Goal: Task Accomplishment & Management: Use online tool/utility

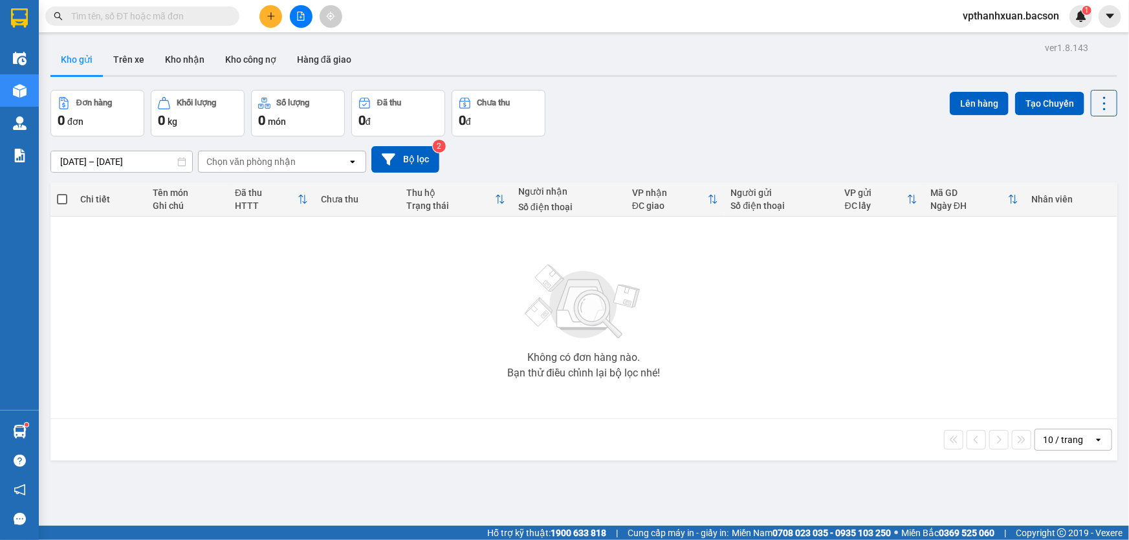
click at [122, 18] on input "text" at bounding box center [147, 16] width 153 height 14
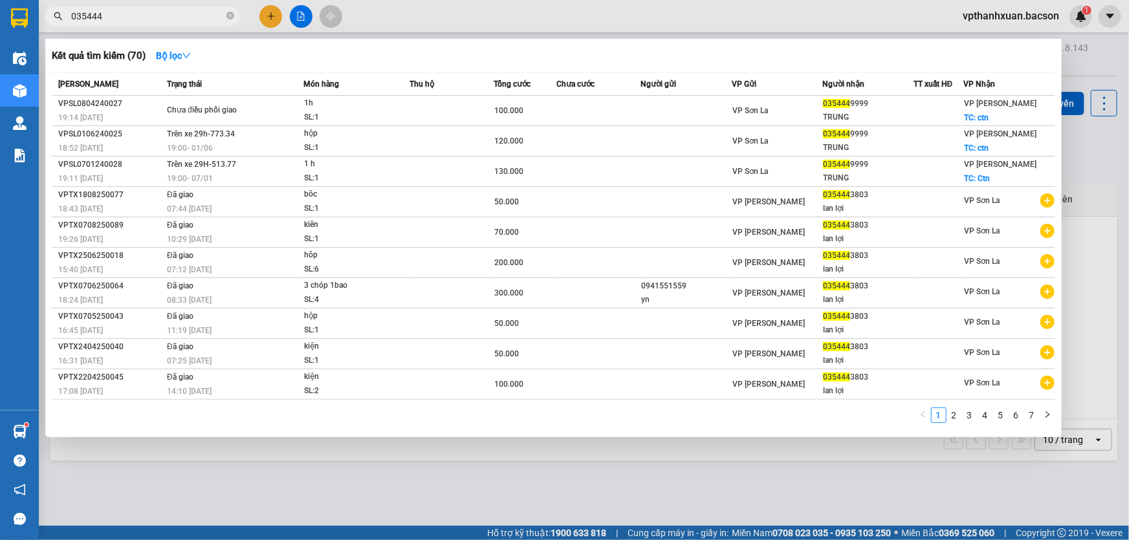
type input "0354443"
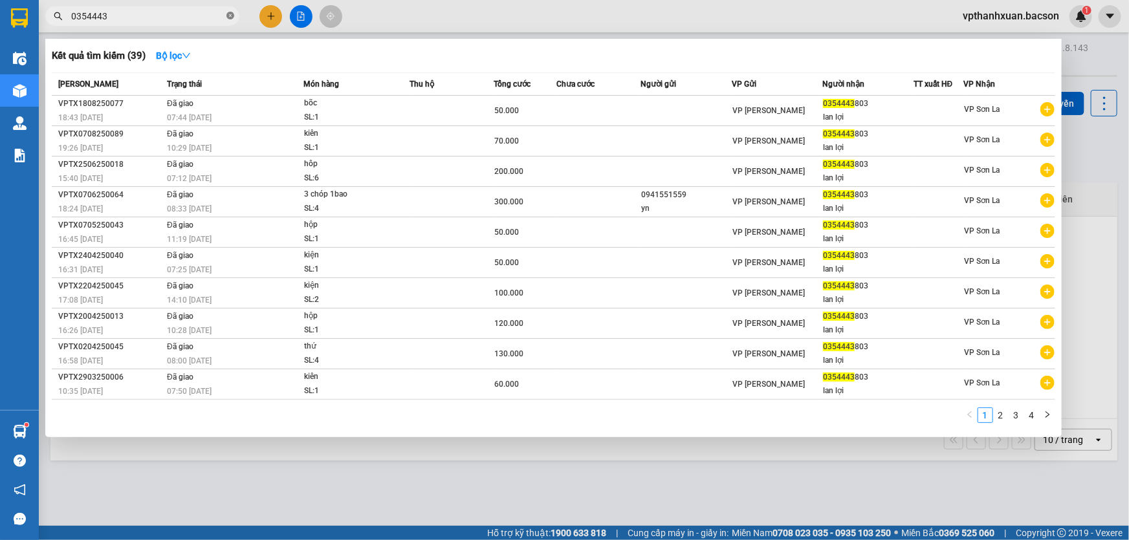
click at [228, 14] on icon "close-circle" at bounding box center [230, 16] width 8 height 8
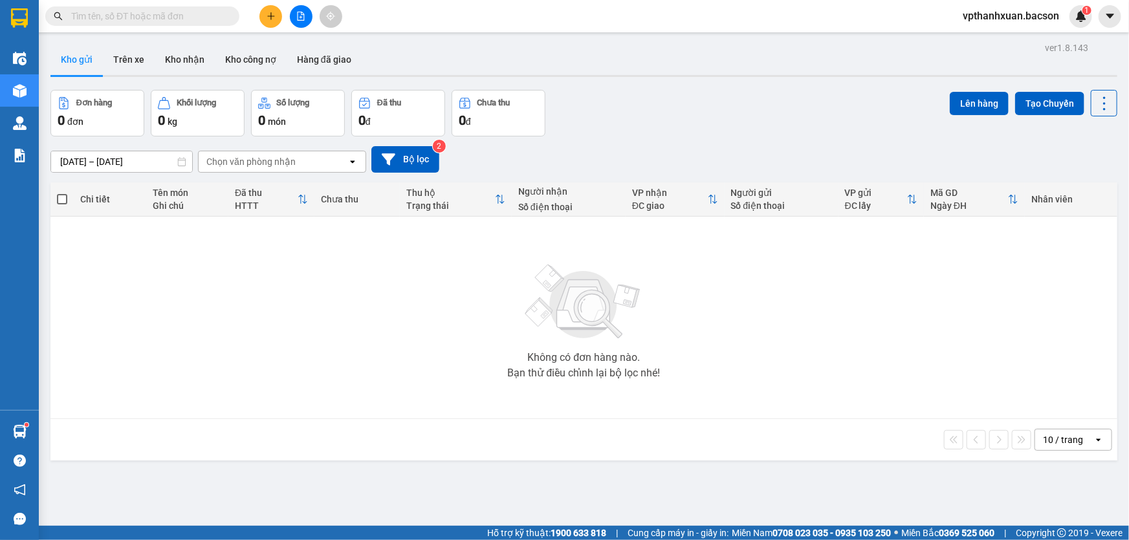
click at [304, 16] on icon "file-add" at bounding box center [300, 16] width 9 height 9
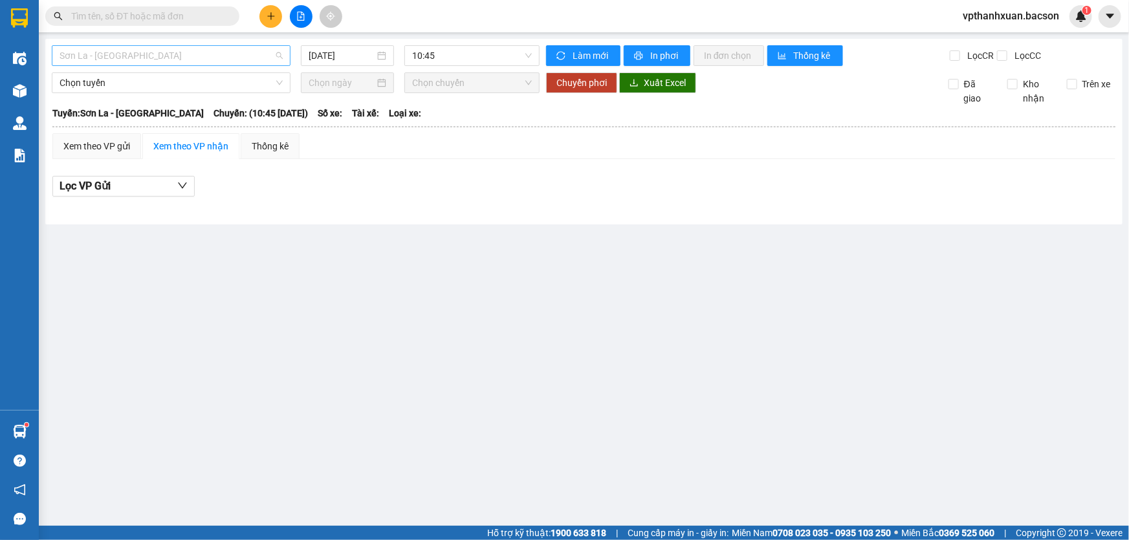
click at [250, 58] on span "Sơn La - [GEOGRAPHIC_DATA]" at bounding box center [171, 55] width 223 height 19
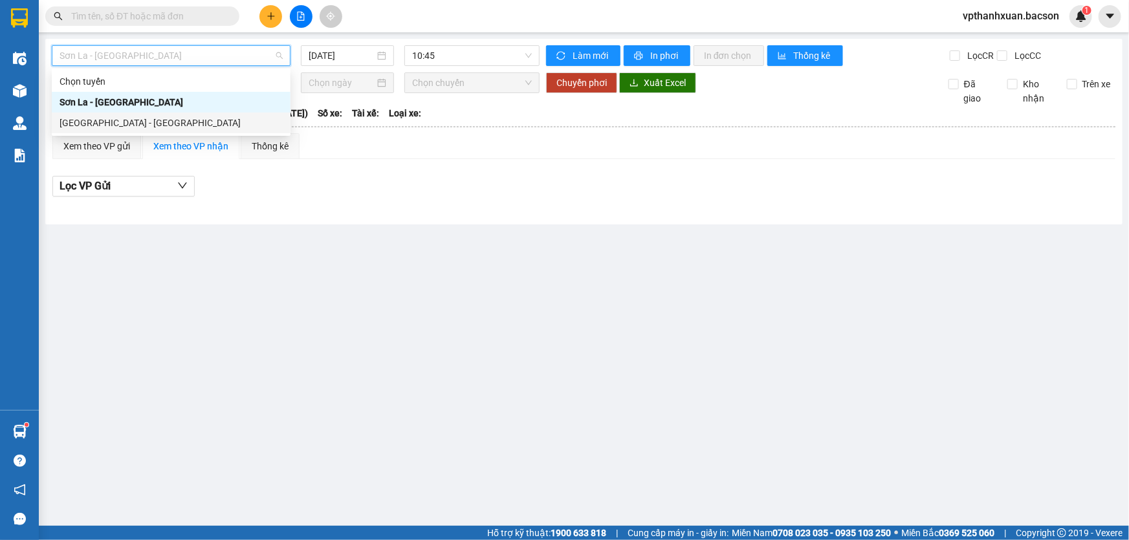
click at [183, 131] on div "[GEOGRAPHIC_DATA] - [GEOGRAPHIC_DATA]" at bounding box center [171, 123] width 239 height 21
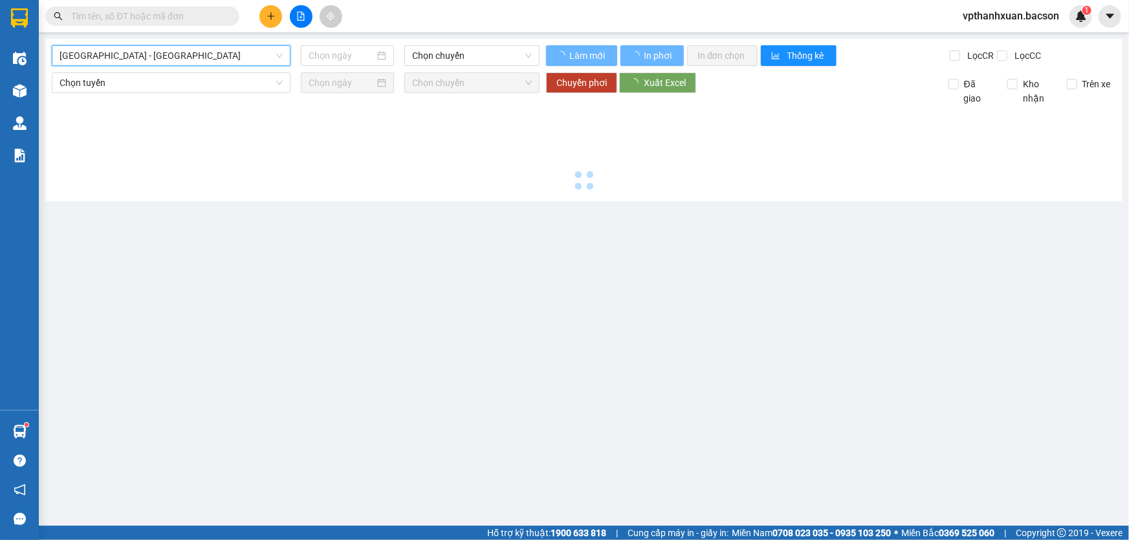
type input "[DATE]"
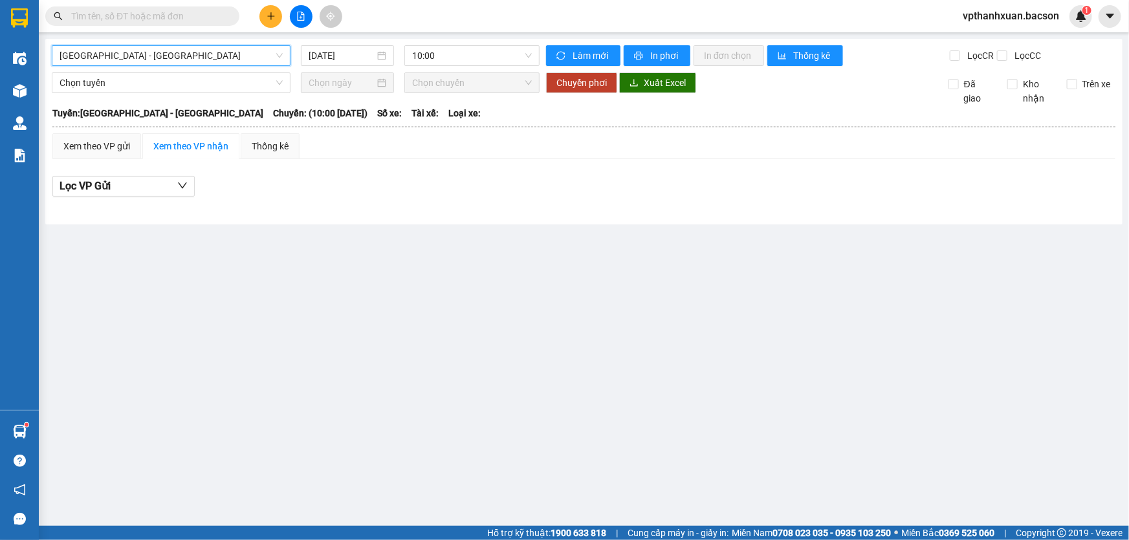
click at [201, 56] on span "[GEOGRAPHIC_DATA] - [GEOGRAPHIC_DATA]" at bounding box center [171, 55] width 223 height 19
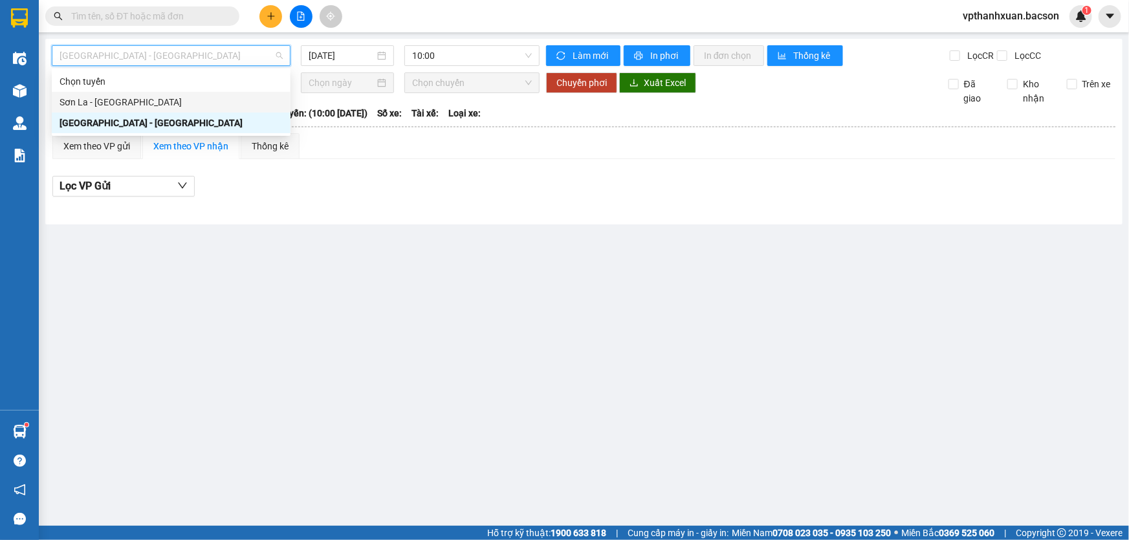
click at [93, 104] on div "Sơn La - [GEOGRAPHIC_DATA]" at bounding box center [171, 102] width 223 height 14
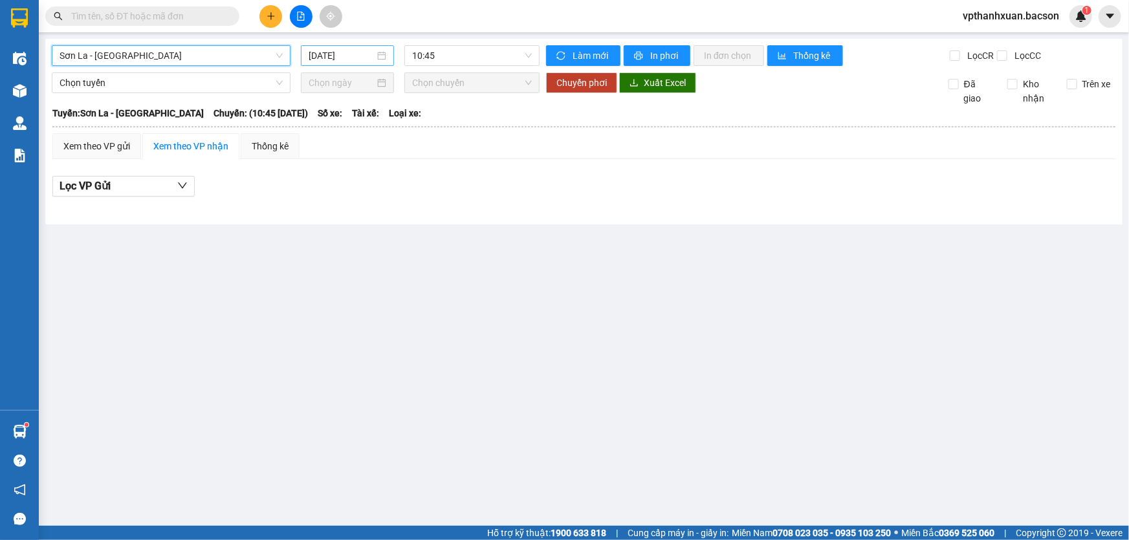
click at [350, 56] on input "[DATE]" at bounding box center [342, 56] width 66 height 14
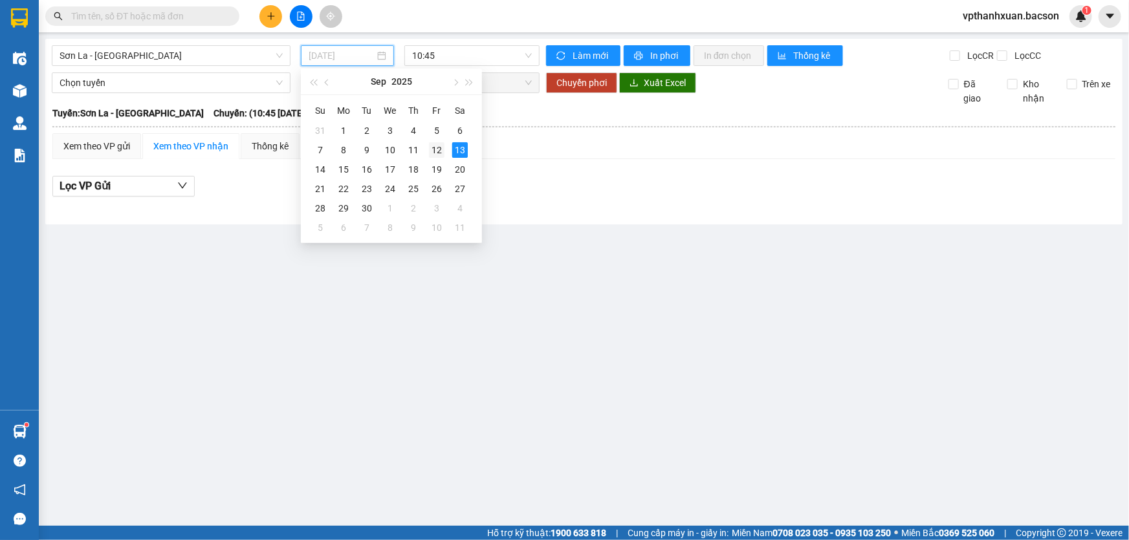
drag, startPoint x: 436, startPoint y: 152, endPoint x: 457, endPoint y: 87, distance: 67.9
click at [436, 151] on div "12" at bounding box center [437, 150] width 16 height 16
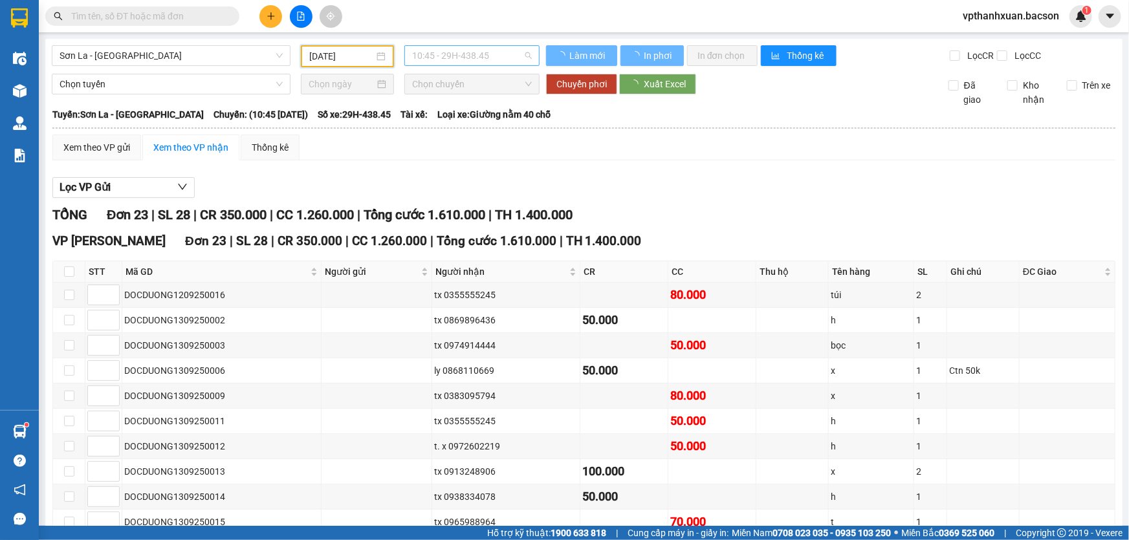
click at [466, 58] on span "10:45 - 29H-438.45" at bounding box center [472, 55] width 120 height 19
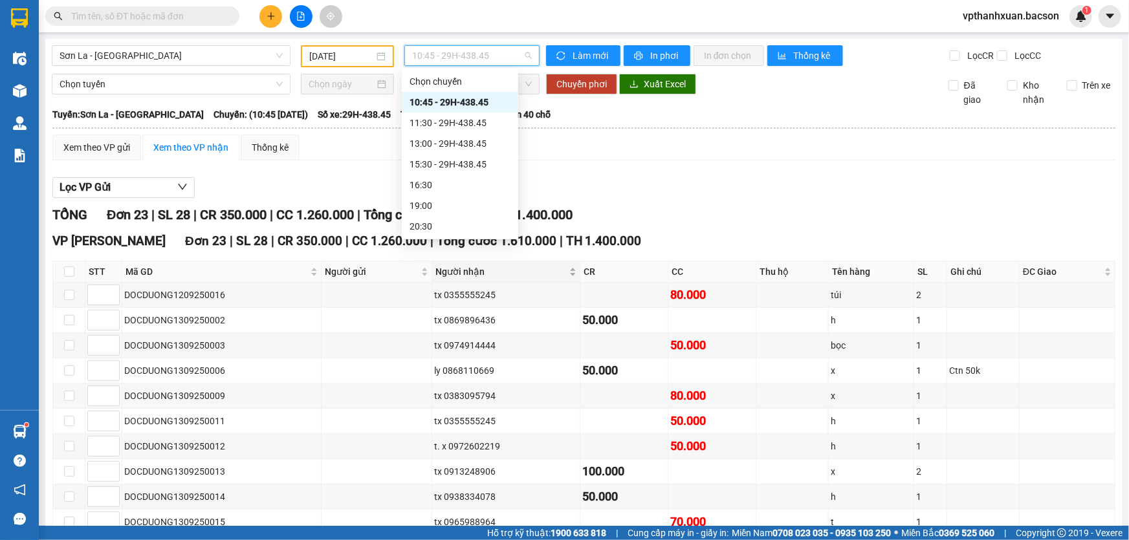
scroll to position [61, 0]
click at [474, 230] on div "22:30 - 29H-438.45" at bounding box center [460, 227] width 101 height 14
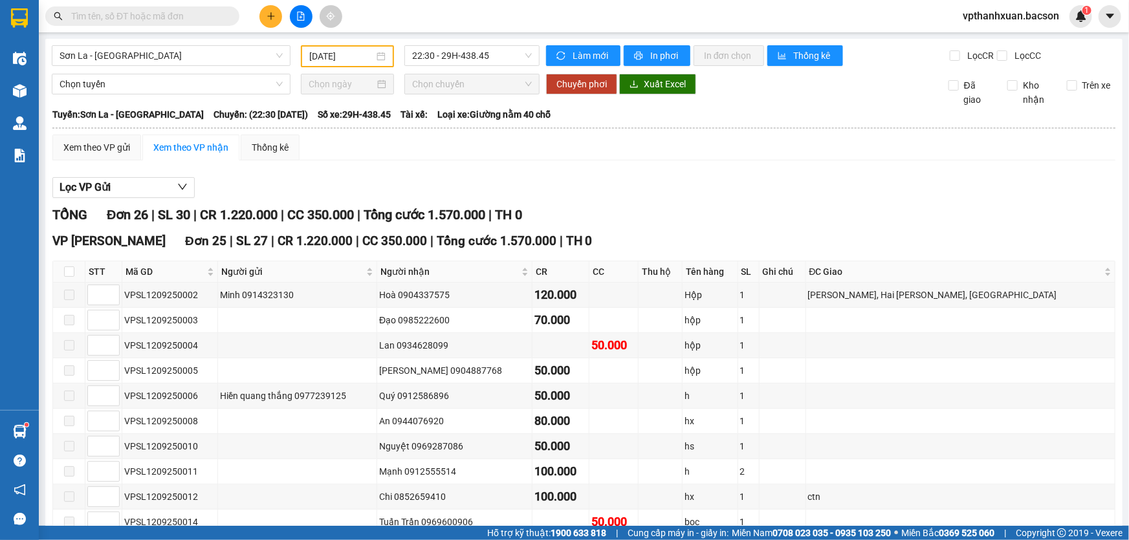
click at [139, 16] on input "text" at bounding box center [147, 16] width 153 height 14
click at [439, 61] on span "22:30 - 29H-438.45" at bounding box center [472, 55] width 120 height 19
click at [325, 54] on input "[DATE]" at bounding box center [341, 56] width 65 height 14
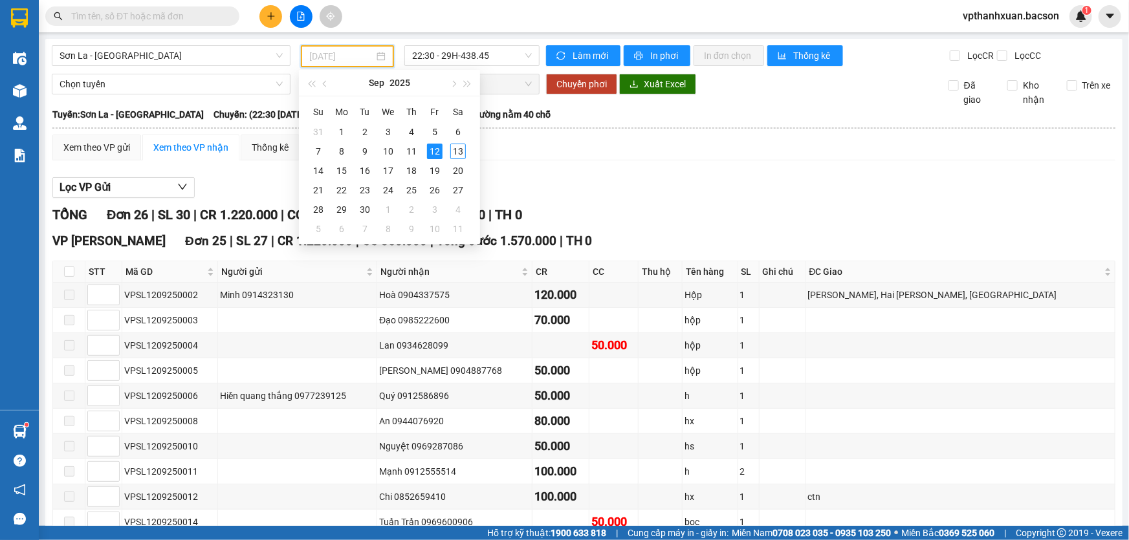
type input "[DATE]"
click at [790, 189] on div "Lọc VP Gửi" at bounding box center [583, 187] width 1063 height 21
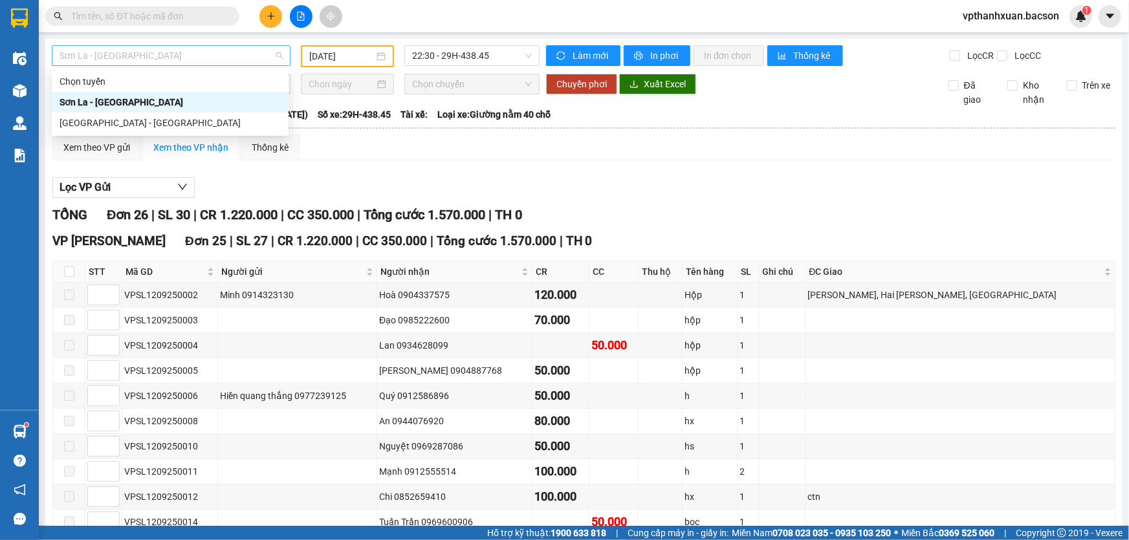
drag, startPoint x: 239, startPoint y: 62, endPoint x: 160, endPoint y: 75, distance: 80.0
click at [239, 62] on span "Sơn La - [GEOGRAPHIC_DATA]" at bounding box center [171, 55] width 223 height 19
click at [85, 127] on div "[GEOGRAPHIC_DATA] - [GEOGRAPHIC_DATA]" at bounding box center [170, 123] width 221 height 14
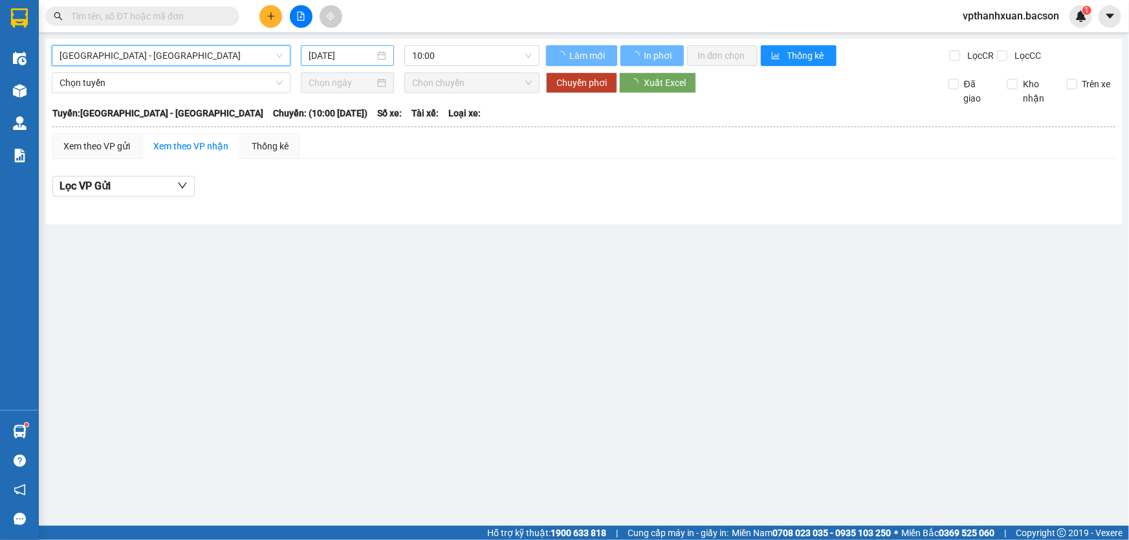
click at [371, 58] on input "[DATE]" at bounding box center [342, 56] width 66 height 14
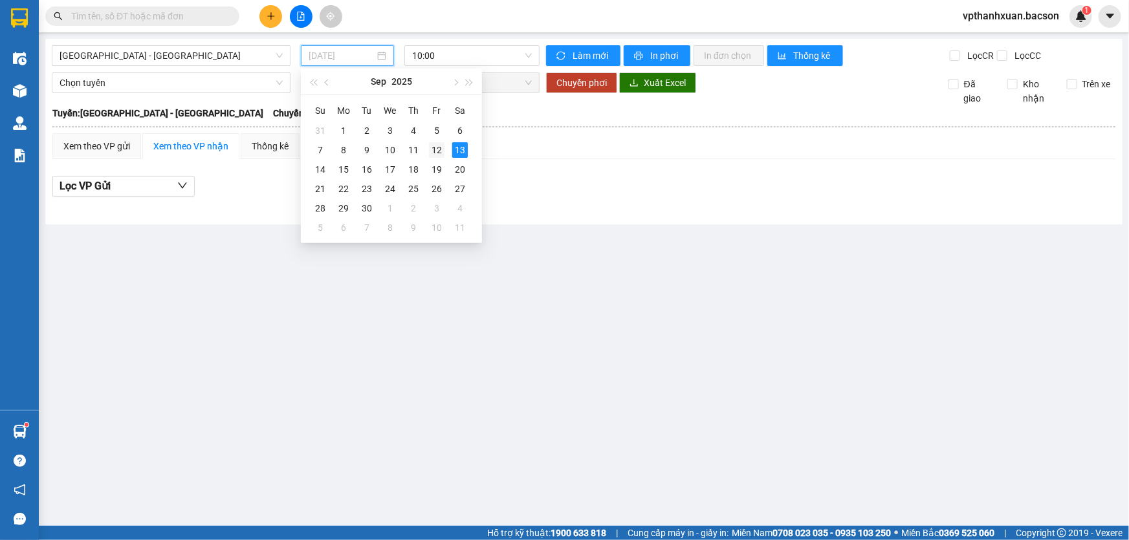
click at [434, 148] on div "12" at bounding box center [437, 150] width 16 height 16
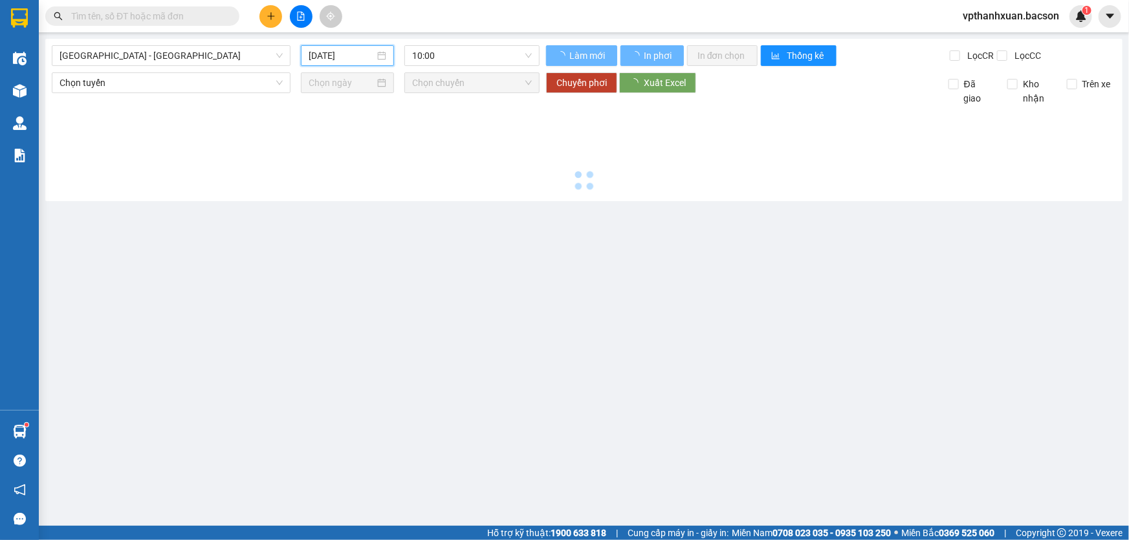
type input "[DATE]"
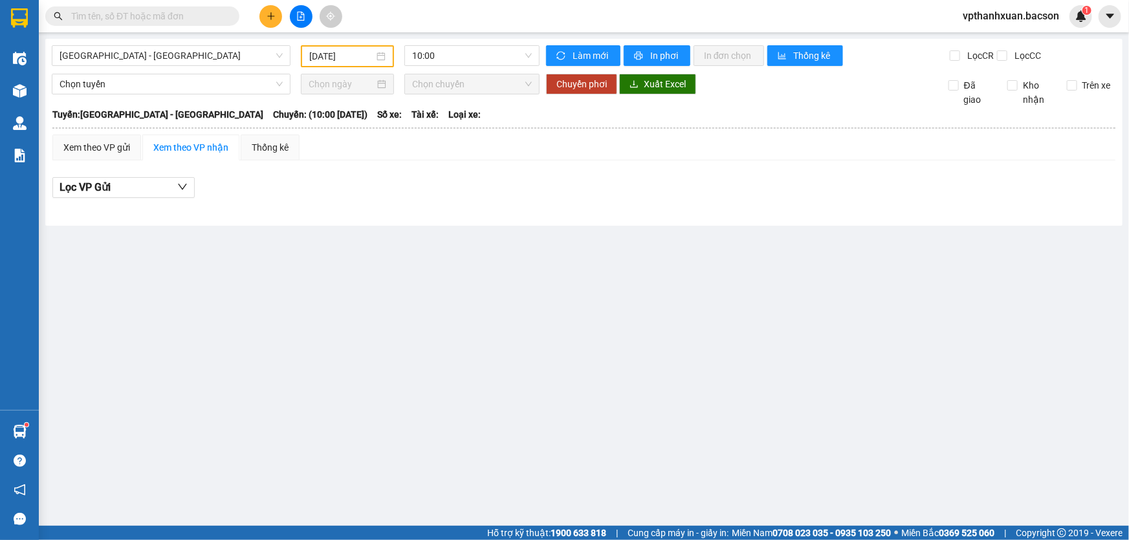
click at [474, 65] on div "10:00" at bounding box center [472, 56] width 146 height 22
click at [490, 52] on span "10:00" at bounding box center [472, 55] width 120 height 19
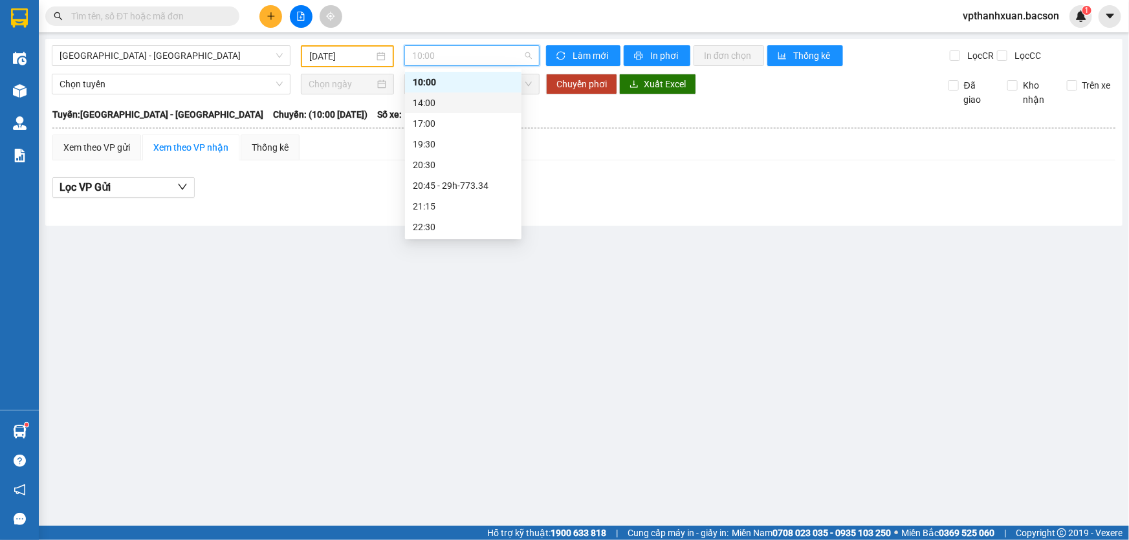
scroll to position [41, 0]
click at [482, 158] on div "20:45 - 29h-773.34" at bounding box center [463, 165] width 101 height 14
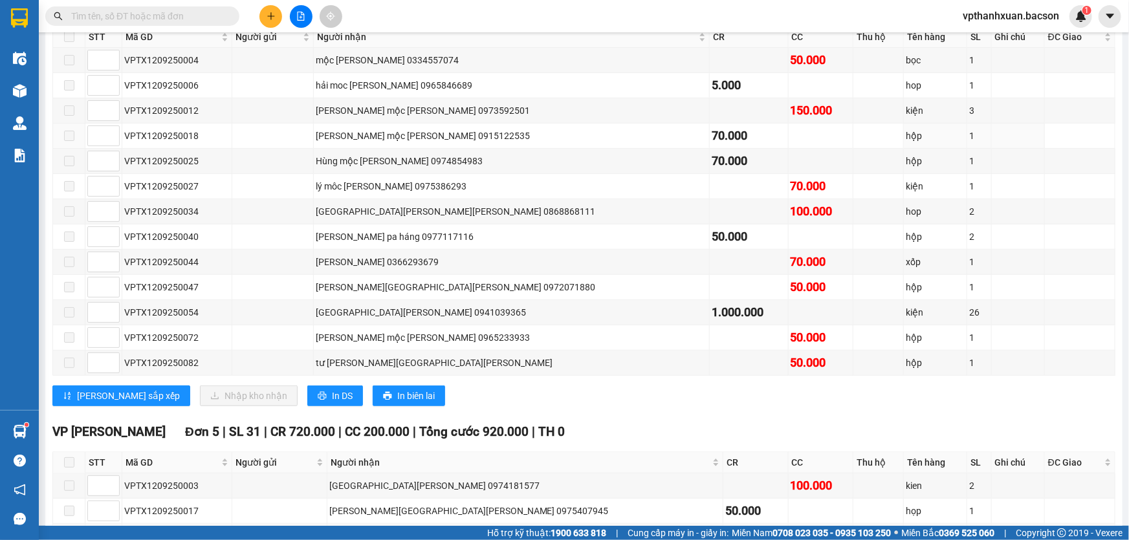
scroll to position [176, 0]
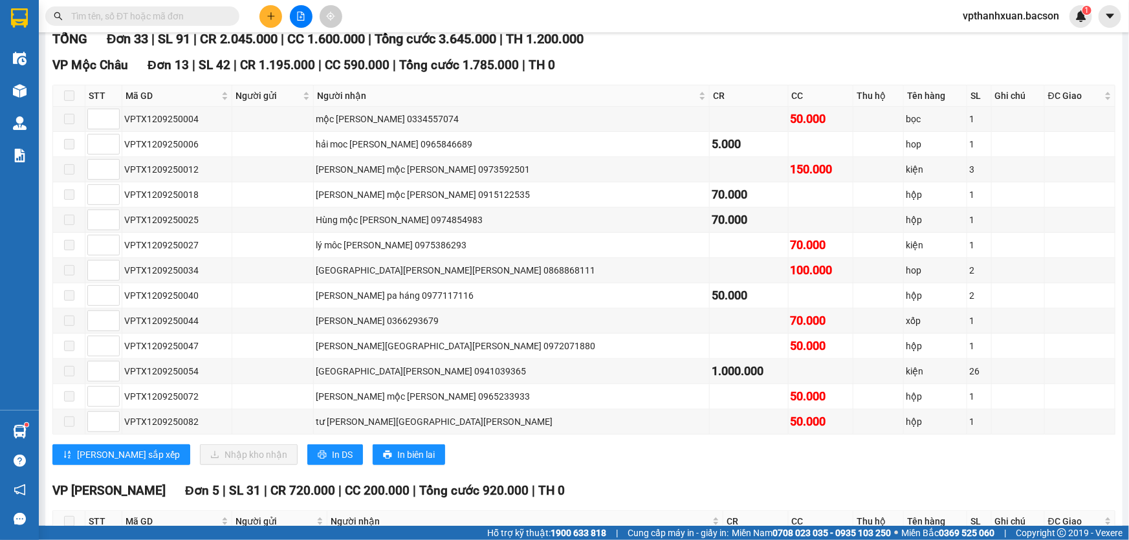
click at [151, 21] on input "text" at bounding box center [147, 16] width 153 height 14
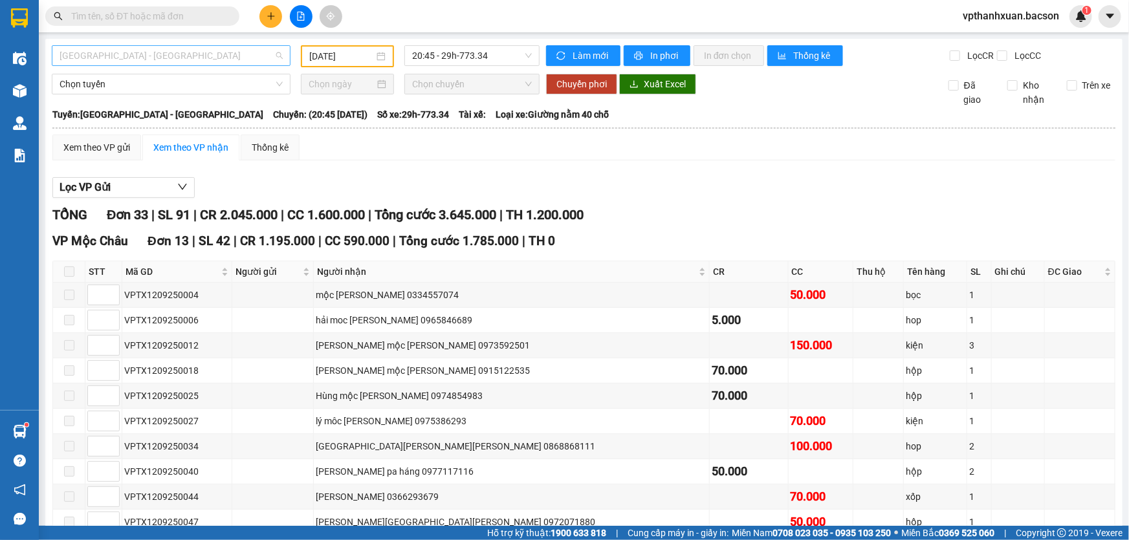
click at [159, 52] on span "[GEOGRAPHIC_DATA] - [GEOGRAPHIC_DATA]" at bounding box center [171, 55] width 223 height 19
